Goal: Check status: Check status

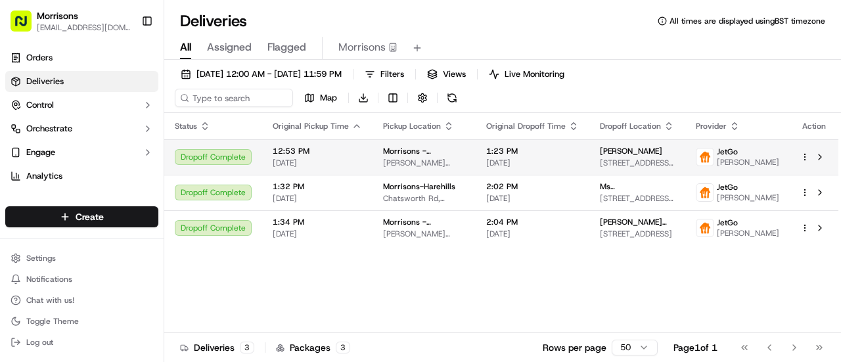
click at [353, 154] on span "12:53 PM" at bounding box center [317, 151] width 89 height 11
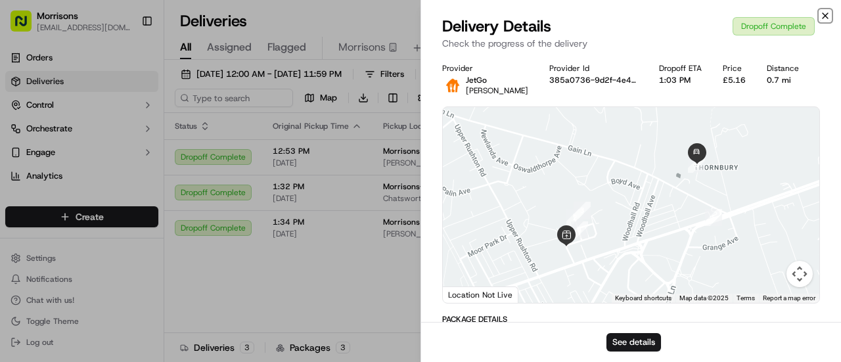
click at [829, 18] on icon "button" at bounding box center [825, 16] width 11 height 11
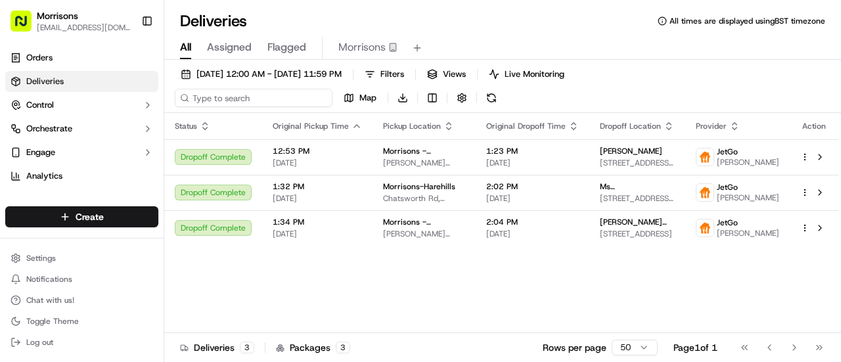
click at [254, 95] on input at bounding box center [254, 98] width 158 height 18
click at [404, 73] on span "Filters" at bounding box center [392, 74] width 24 height 12
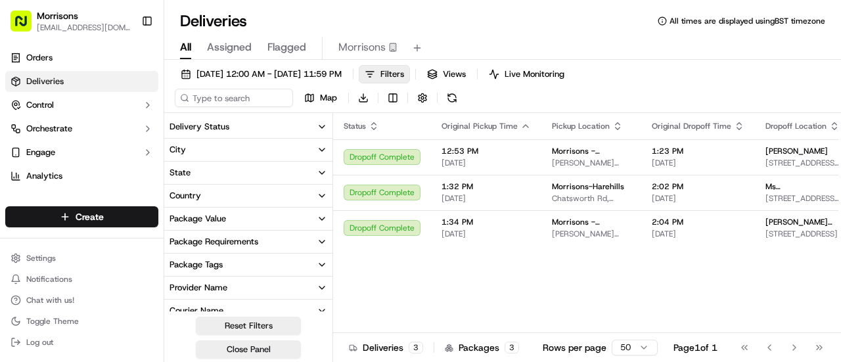
click at [323, 124] on icon "button" at bounding box center [322, 127] width 11 height 11
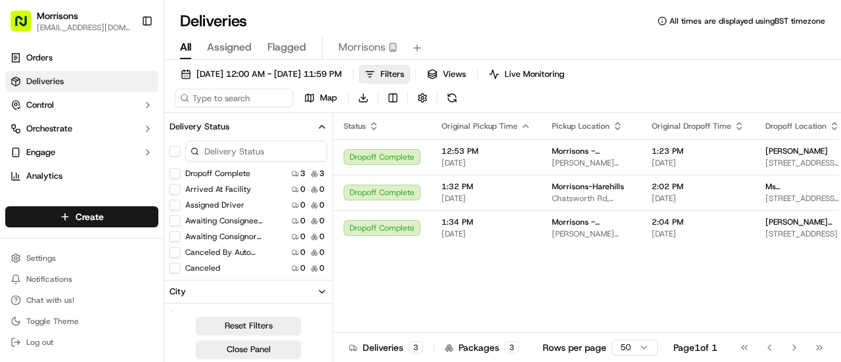
click at [519, 95] on div "09/23/2025 12:00 AM - 09/23/2025 11:59 PM Filters Views Live Monitoring Map Dow…" at bounding box center [502, 89] width 677 height 48
click at [381, 300] on div "Status Original Pickup Time Pickup Location Original Dropoff Time Dropoff Locat…" at bounding box center [668, 235] width 670 height 244
click at [404, 73] on span "Filters" at bounding box center [392, 74] width 24 height 12
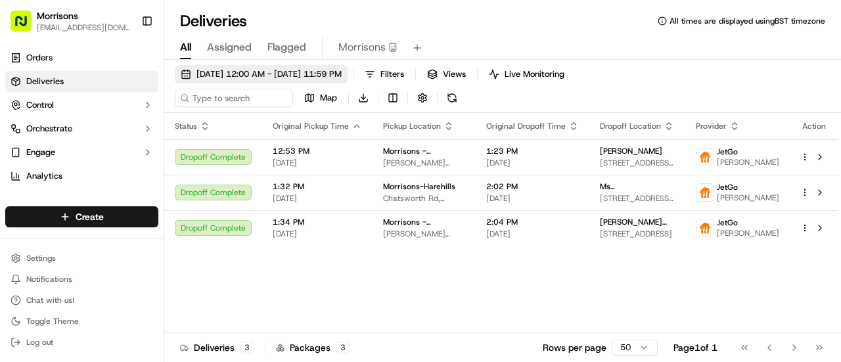
click at [215, 72] on span "[DATE] 12:00 AM - [DATE] 11:59 PM" at bounding box center [268, 74] width 145 height 12
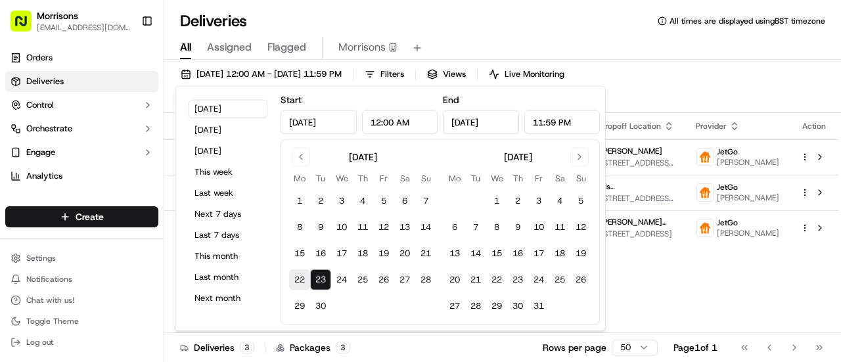
click at [298, 277] on button "22" at bounding box center [299, 279] width 21 height 21
type input "Sep 22, 2025"
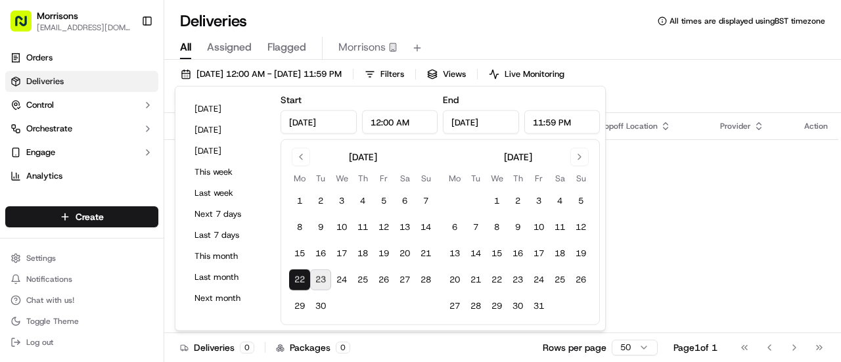
click at [670, 72] on div "09/22/2025 12:00 AM - 09/22/2025 11:59 PM Filters Views Live Monitoring Map Dow…" at bounding box center [502, 89] width 677 height 48
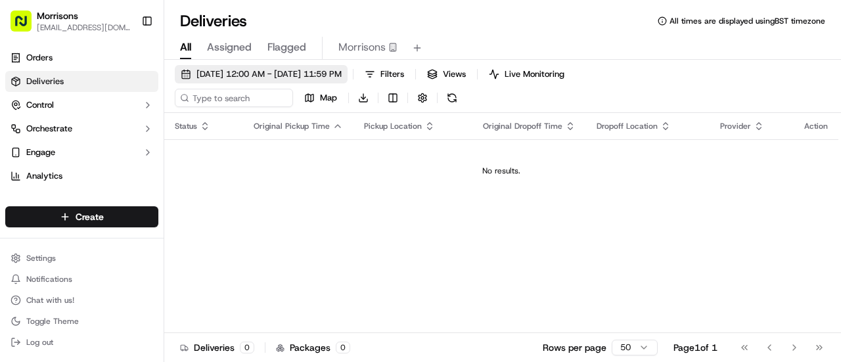
click at [337, 69] on span "09/22/2025 12:00 AM - 09/22/2025 11:59 PM" at bounding box center [268, 74] width 145 height 12
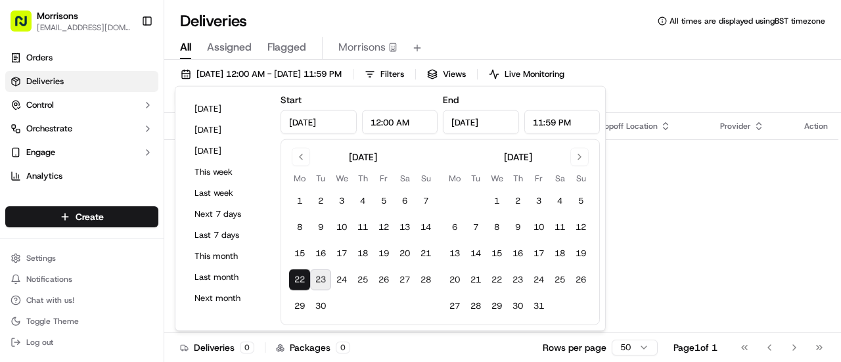
click at [326, 281] on button "23" at bounding box center [320, 279] width 21 height 21
type input "Sep 23, 2025"
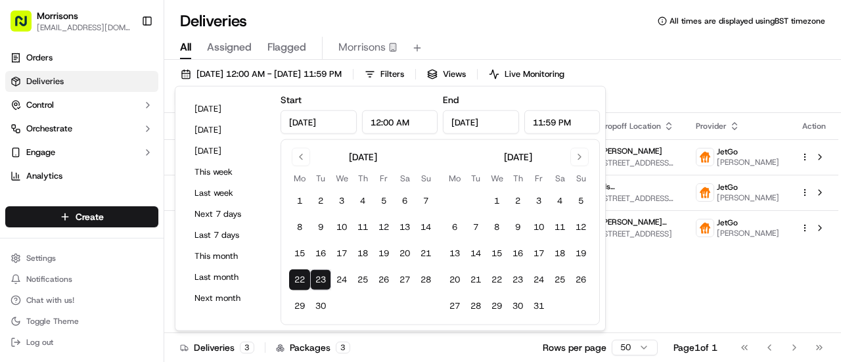
click at [688, 85] on div "09/22/2025 12:00 AM - 09/23/2025 11:59 PM Filters Views Live Monitoring Map Dow…" at bounding box center [502, 89] width 677 height 48
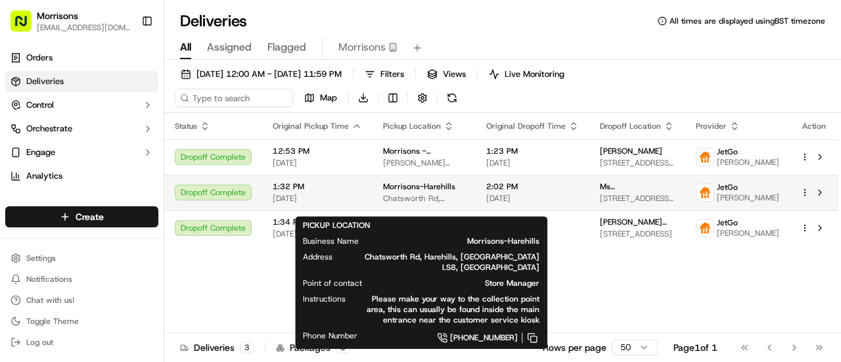
drag, startPoint x: 455, startPoint y: 198, endPoint x: 365, endPoint y: 206, distance: 90.3
click at [365, 206] on tr "Dropoff Complete 1:32 PM 09/23/2025 Morrisons-Harehills Chatsworth Rd, Harehill…" at bounding box center [501, 192] width 674 height 35
copy tr "Morrisons-Harehills"
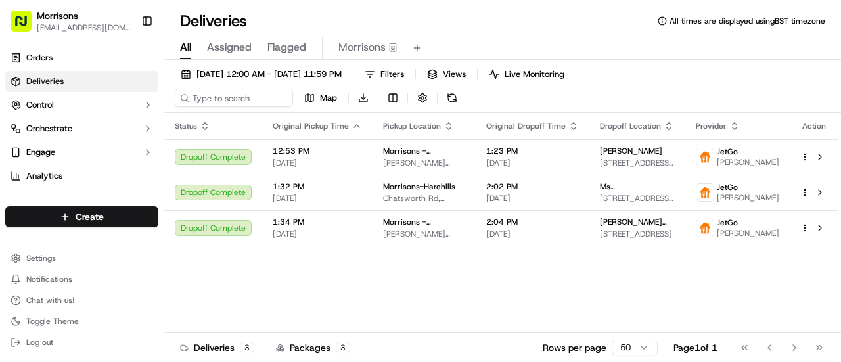
click at [436, 286] on div "Status Original Pickup Time Pickup Location Original Dropoff Time Dropoff Locat…" at bounding box center [501, 235] width 674 height 244
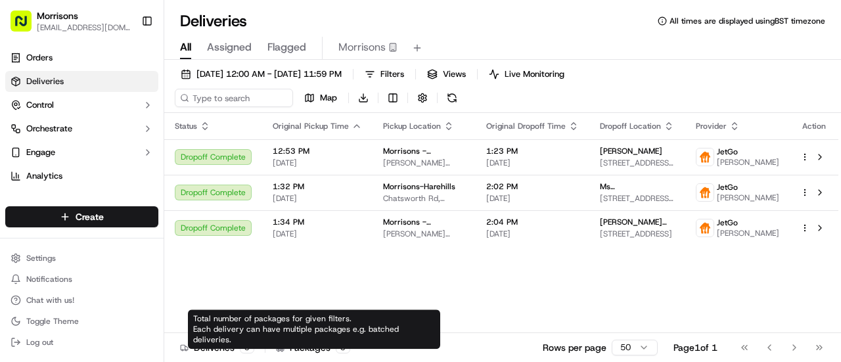
click at [306, 351] on div "Packages 3" at bounding box center [313, 347] width 74 height 13
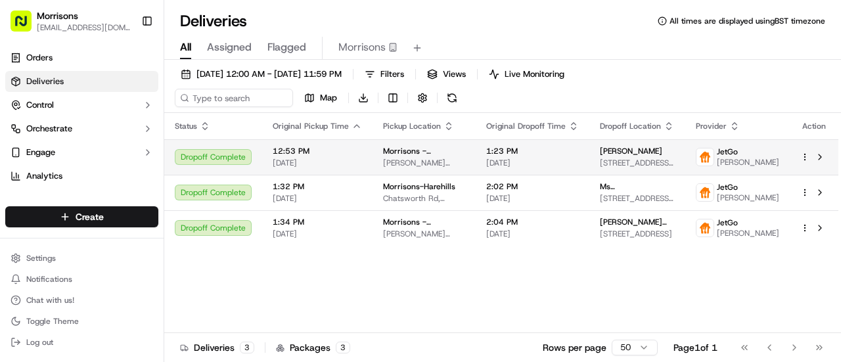
click at [805, 160] on html "Morrisons tcs-online-support-ug@morrisonsplc.co.uk Toggle Sidebar Orders Delive…" at bounding box center [420, 181] width 841 height 362
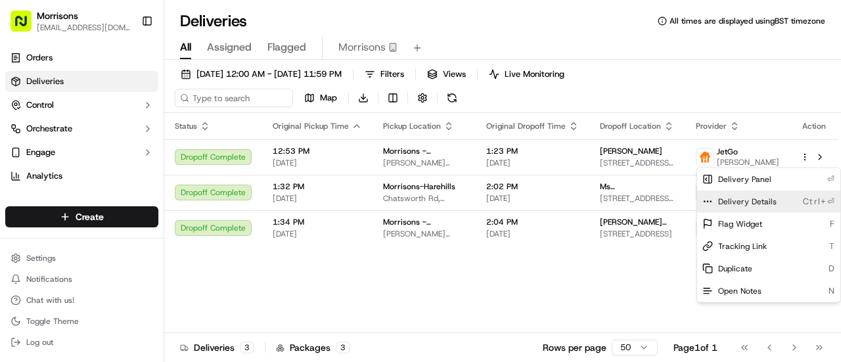
click at [771, 203] on span "Delivery Details" at bounding box center [747, 201] width 58 height 11
click at [373, 49] on html "Morrisons tcs-online-support-ug@morrisonsplc.co.uk Toggle Sidebar Orders Delive…" at bounding box center [420, 181] width 841 height 362
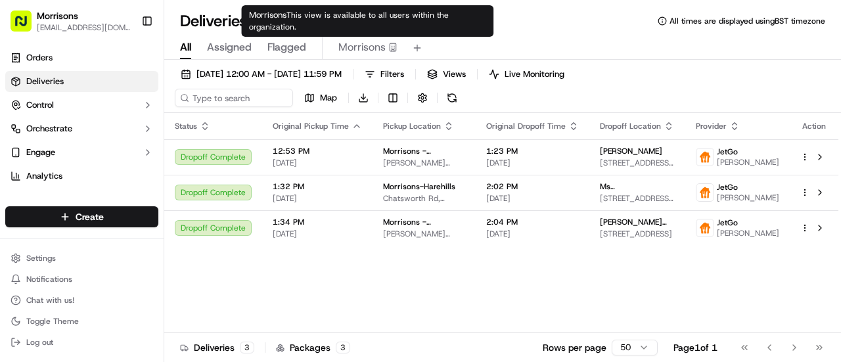
click at [374, 44] on span "Morrisons" at bounding box center [361, 47] width 47 height 16
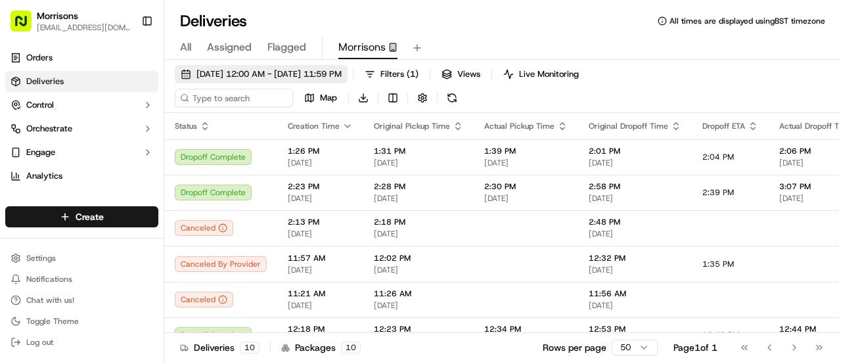
click at [342, 76] on span "09/16/2025 12:00 AM - 09/22/2025 11:59 PM" at bounding box center [268, 74] width 145 height 12
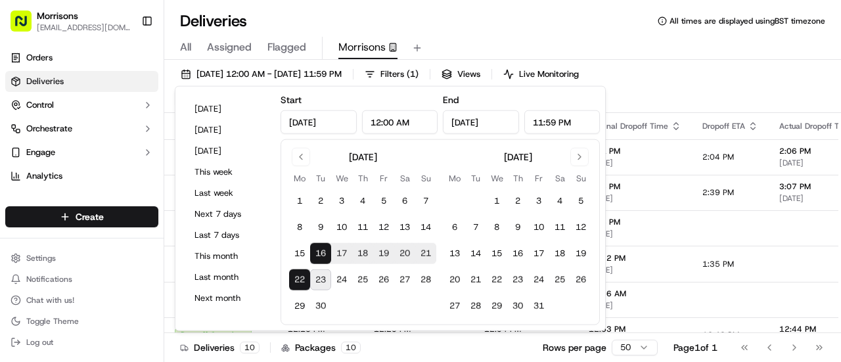
click at [324, 274] on button "23" at bounding box center [320, 279] width 21 height 21
type input "Sep 23, 2025"
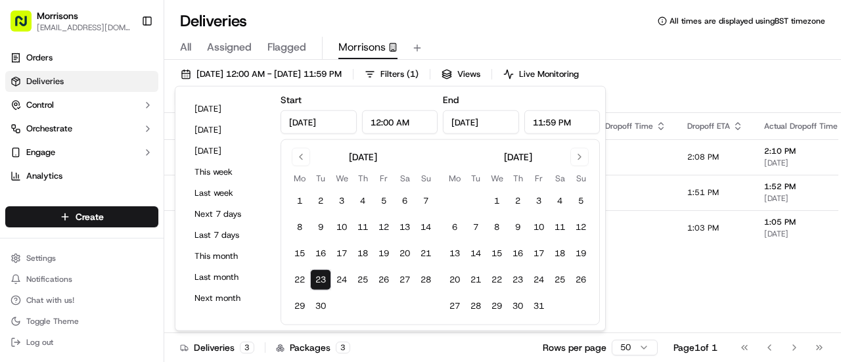
click at [560, 32] on div "All Assigned Flagged Morrisons" at bounding box center [502, 46] width 677 height 28
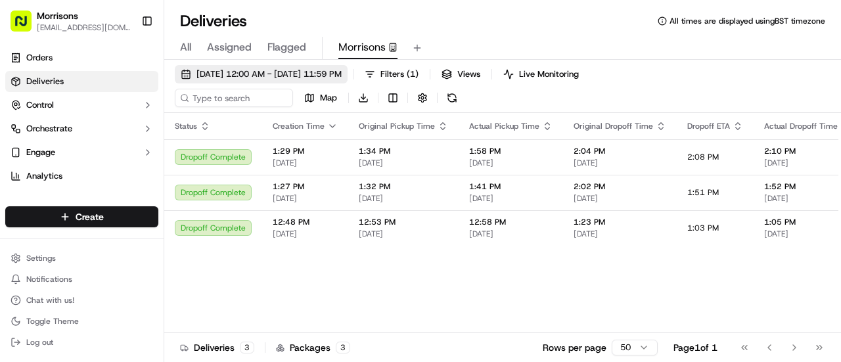
click at [259, 73] on span "[DATE] 12:00 AM - [DATE] 11:59 PM" at bounding box center [268, 74] width 145 height 12
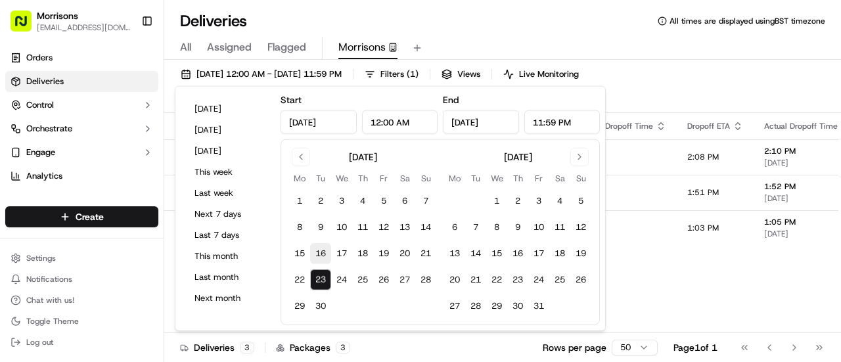
click at [326, 250] on button "16" at bounding box center [320, 253] width 21 height 21
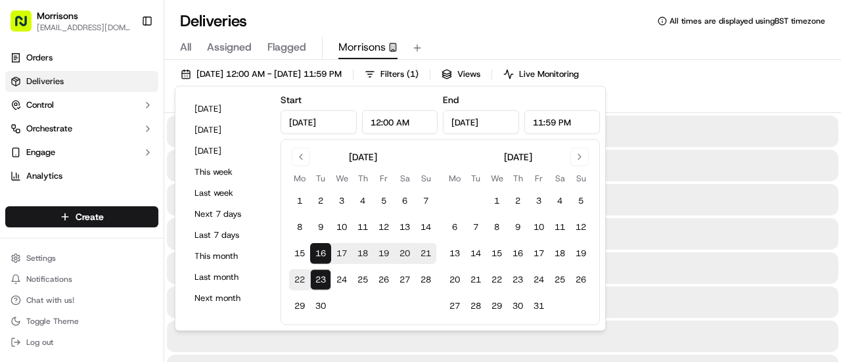
type input "Sep 16, 2025"
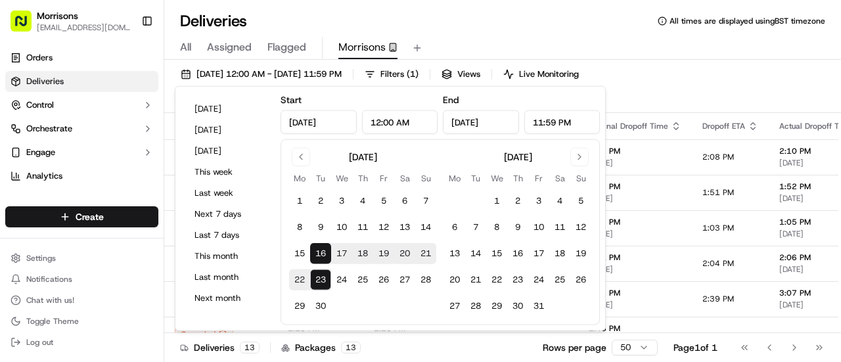
click at [512, 20] on div "Deliveries All times are displayed using BST timezone" at bounding box center [502, 21] width 677 height 21
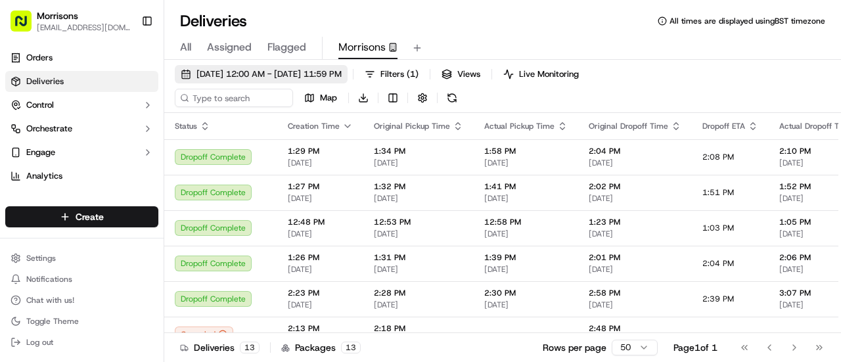
click at [263, 73] on span "09/16/2025 12:00 AM - 09/23/2025 11:59 PM" at bounding box center [268, 74] width 145 height 12
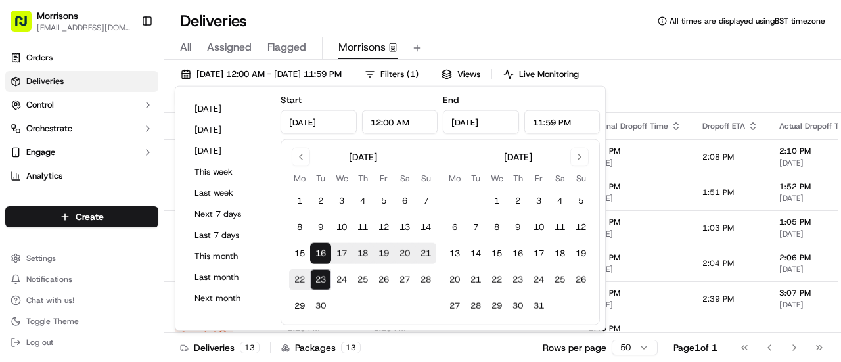
click at [302, 282] on button "22" at bounding box center [299, 279] width 21 height 21
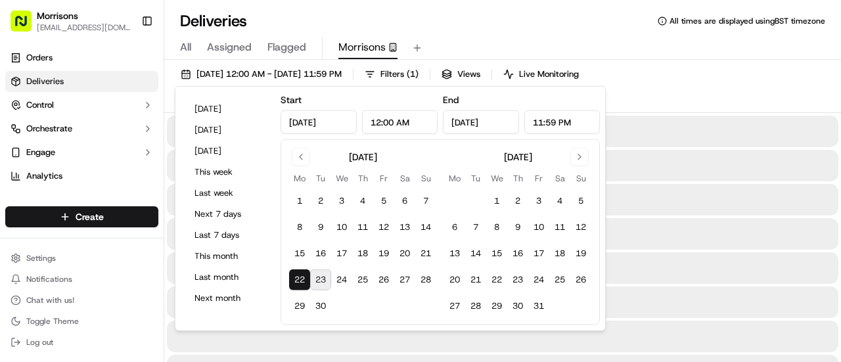
type input "Sep 22, 2025"
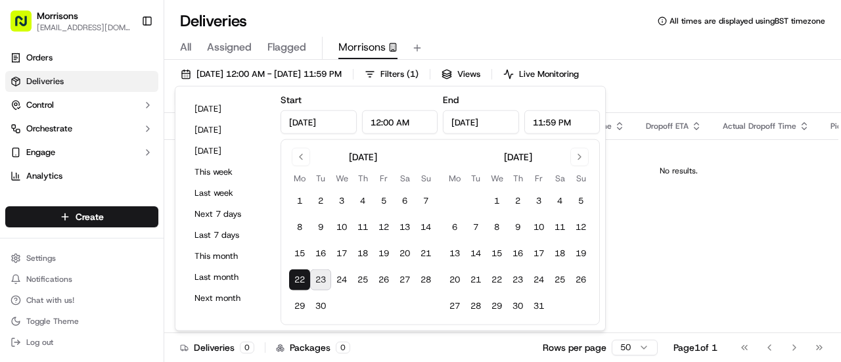
click at [325, 281] on button "23" at bounding box center [320, 279] width 21 height 21
type input "Sep 23, 2025"
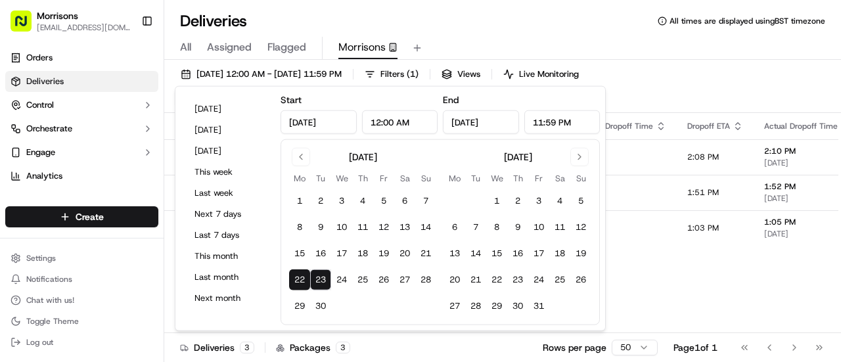
click at [603, 37] on div "All Assigned Flagged Morrisons" at bounding box center [502, 48] width 677 height 23
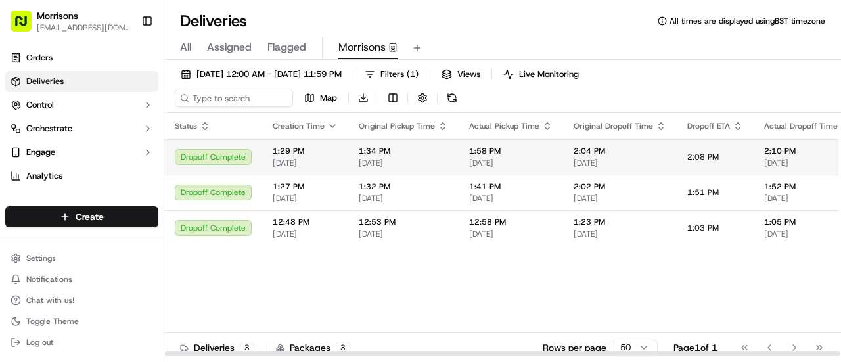
click at [217, 156] on div "Dropoff Complete" at bounding box center [213, 157] width 77 height 16
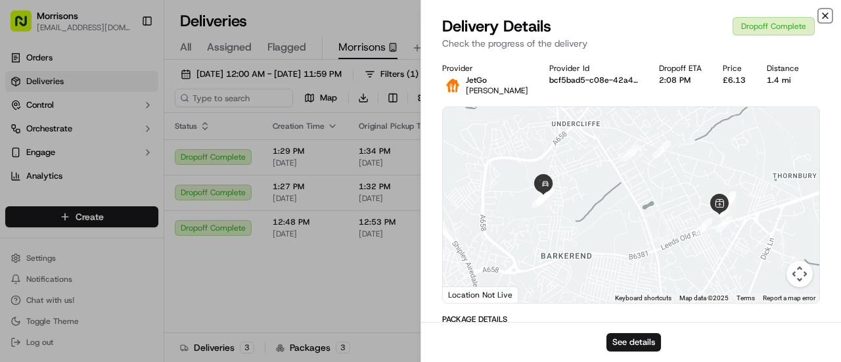
click at [826, 14] on icon "button" at bounding box center [825, 16] width 11 height 11
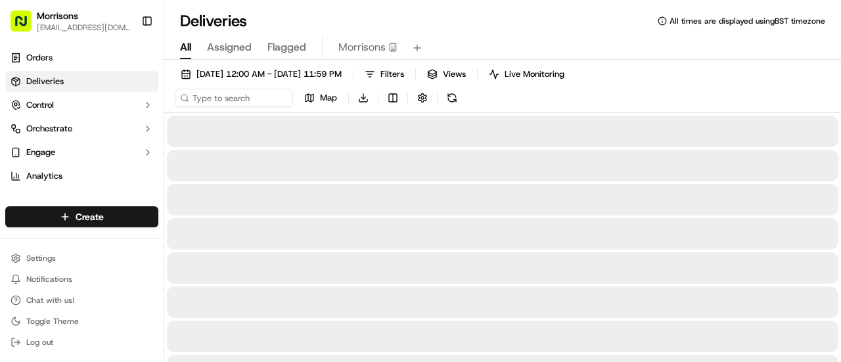
click at [183, 51] on span "All" at bounding box center [185, 47] width 11 height 16
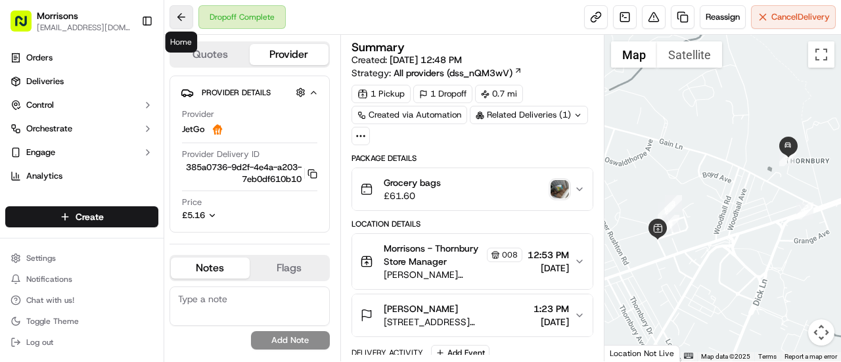
click at [185, 21] on button at bounding box center [181, 17] width 24 height 24
